Goal: Navigation & Orientation: Understand site structure

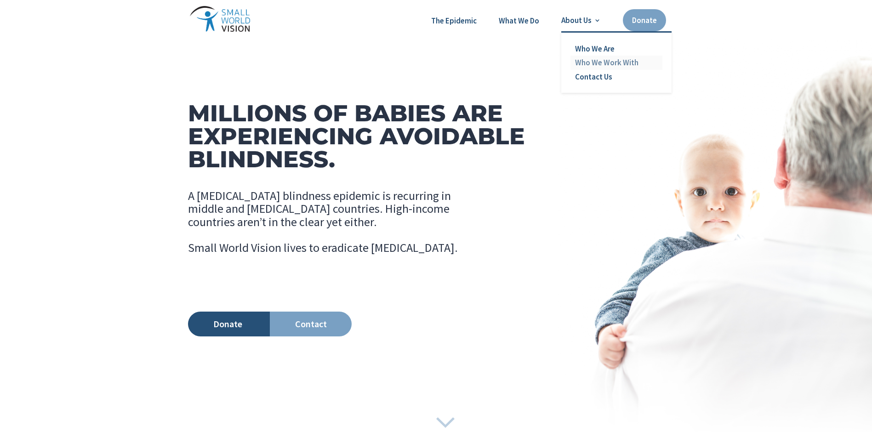
click at [587, 59] on link "Who We Work With" at bounding box center [616, 63] width 92 height 14
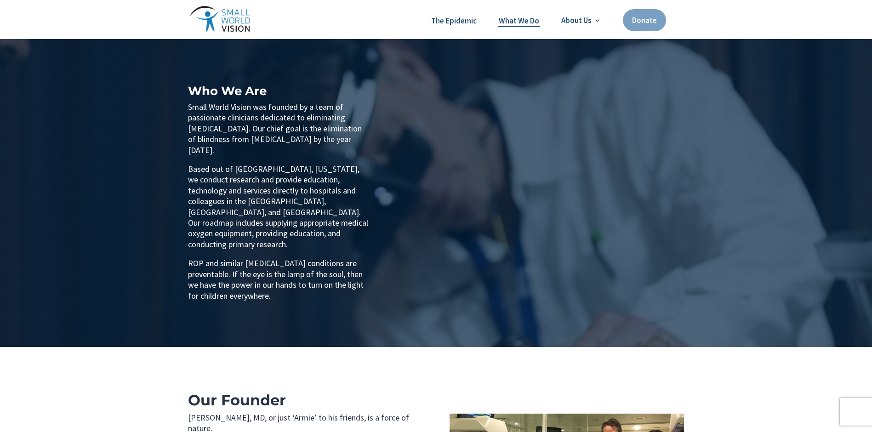
click at [536, 20] on link "What We Do" at bounding box center [518, 21] width 40 height 12
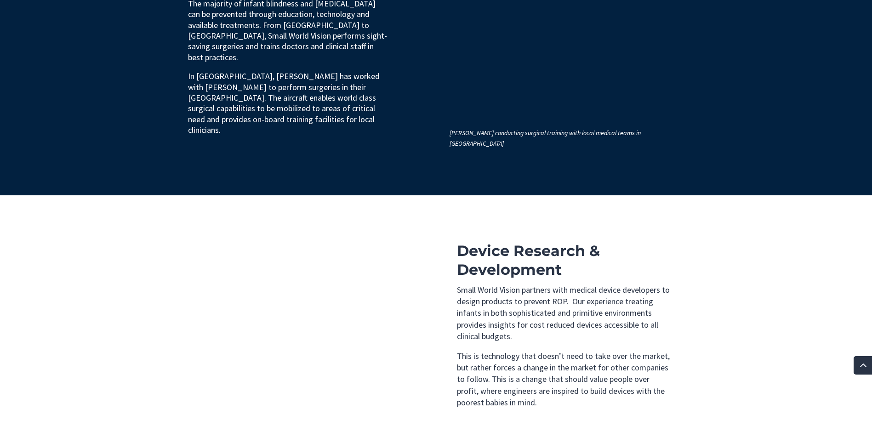
scroll to position [957, 0]
